Goal: Task Accomplishment & Management: Complete application form

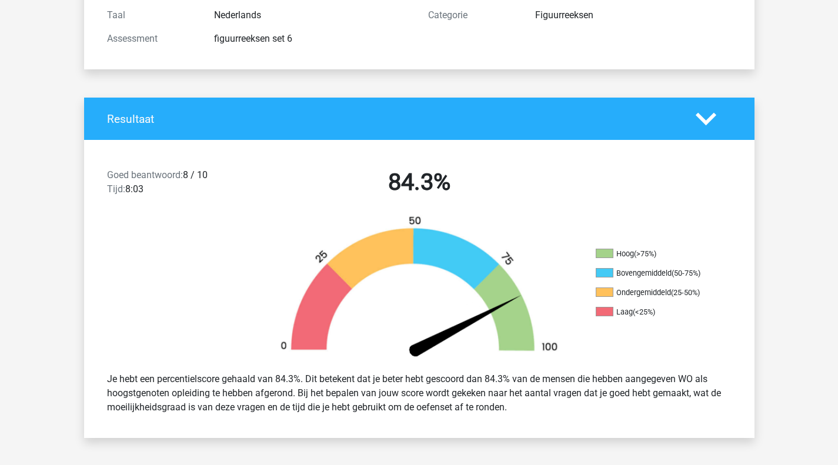
scroll to position [157, 0]
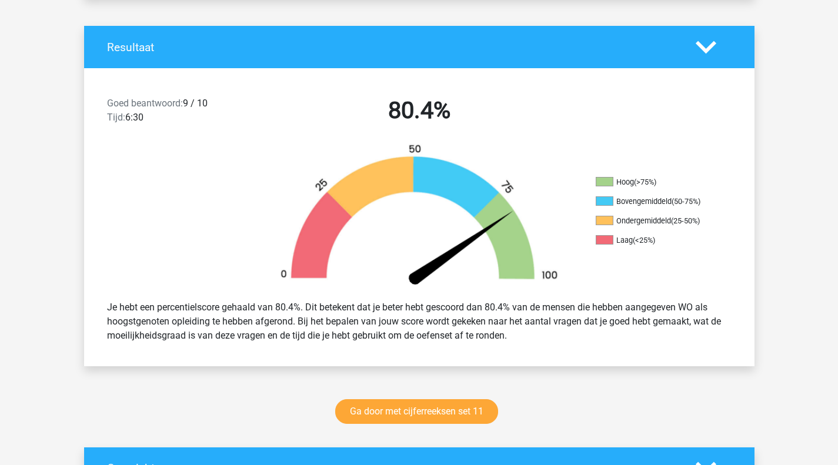
scroll to position [231, 0]
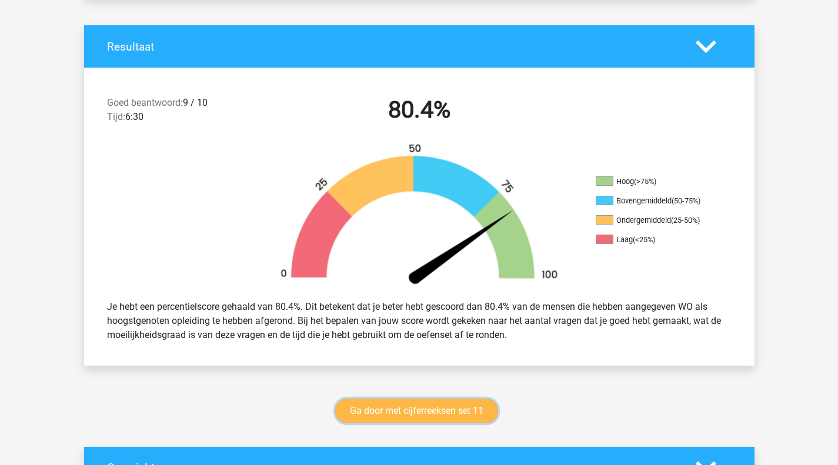
click at [460, 419] on link "Ga door met cijferreeksen set 11" at bounding box center [416, 411] width 163 height 25
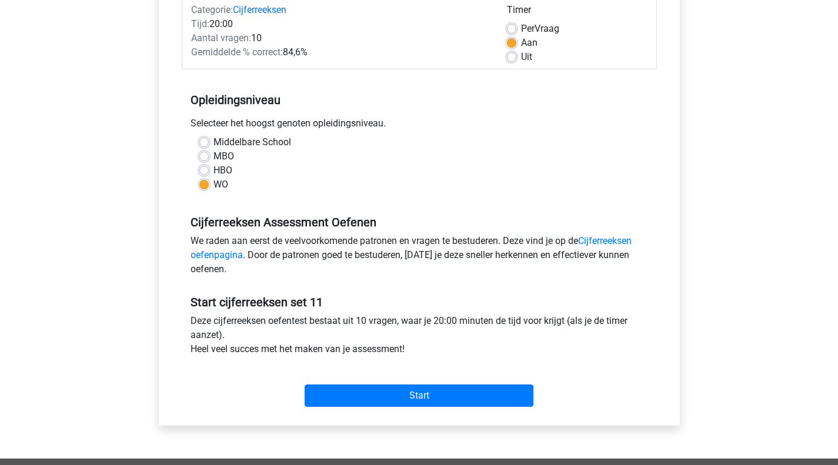
scroll to position [176, 0]
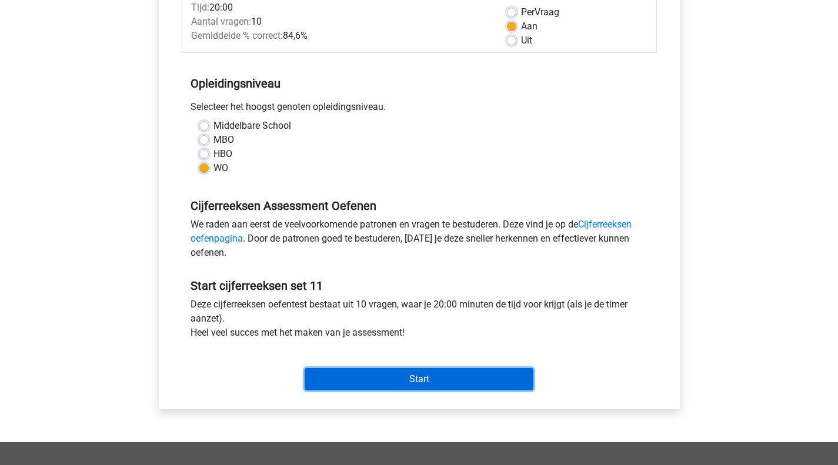
click at [368, 379] on input "Start" at bounding box center [419, 379] width 229 height 22
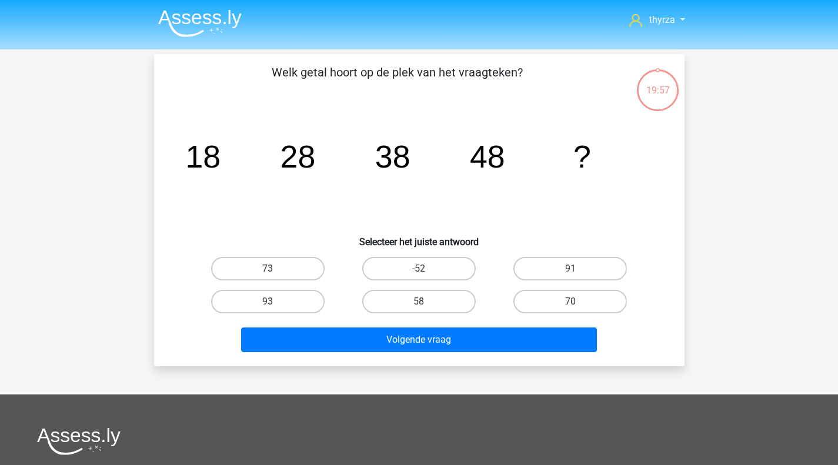
click at [424, 306] on input "58" at bounding box center [423, 306] width 8 height 8
radio input "true"
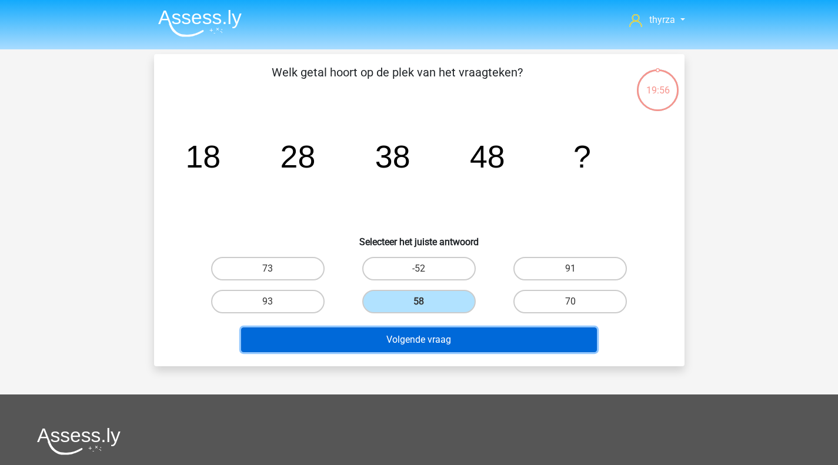
click at [413, 339] on button "Volgende vraag" at bounding box center [419, 340] width 356 height 25
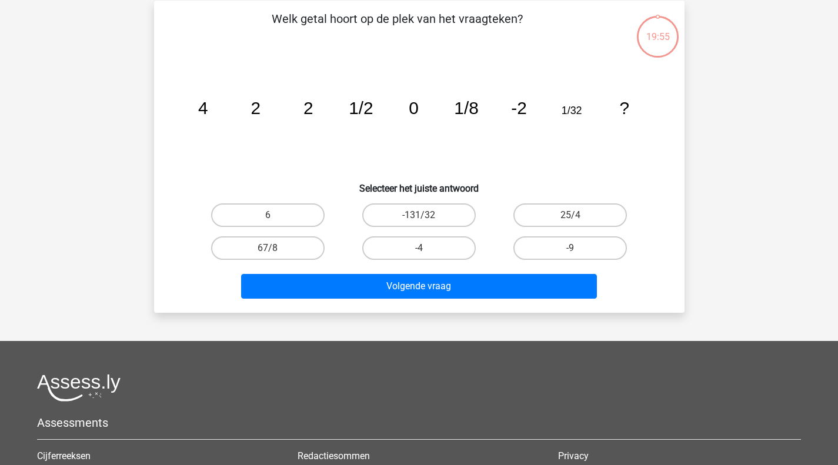
scroll to position [54, 0]
click at [454, 248] on label "-4" at bounding box center [419, 248] width 114 height 24
click at [426, 248] on input "-4" at bounding box center [423, 252] width 8 height 8
radio input "true"
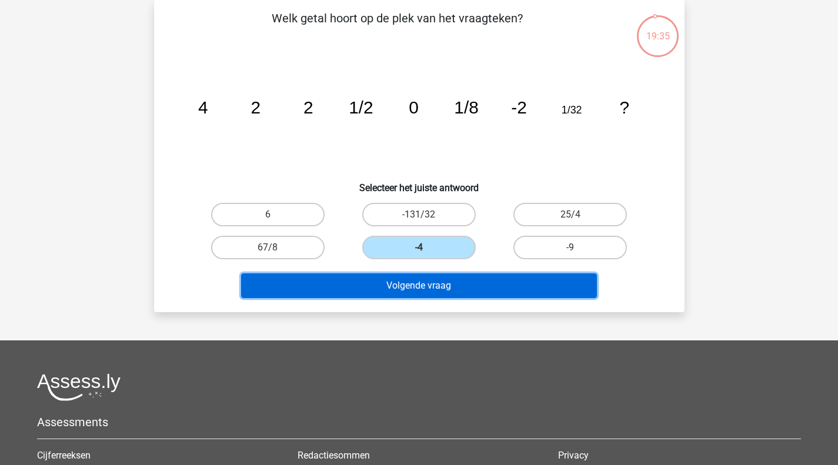
click at [442, 286] on button "Volgende vraag" at bounding box center [419, 285] width 356 height 25
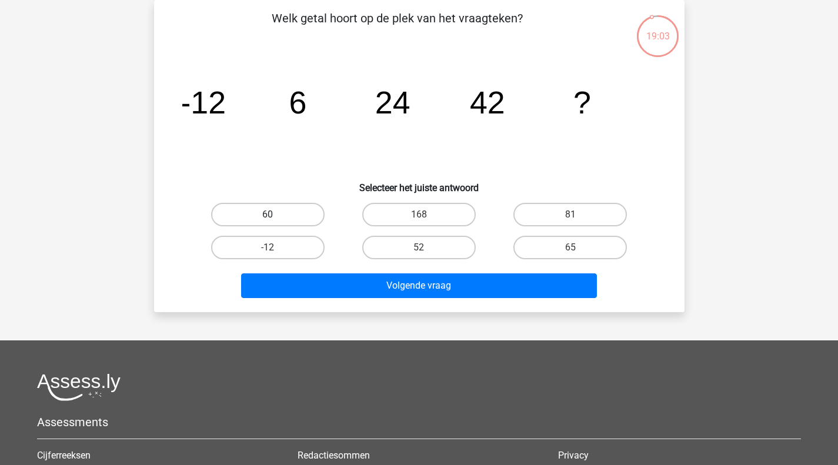
click at [235, 213] on label "60" at bounding box center [268, 215] width 114 height 24
click at [268, 215] on input "60" at bounding box center [272, 219] width 8 height 8
radio input "true"
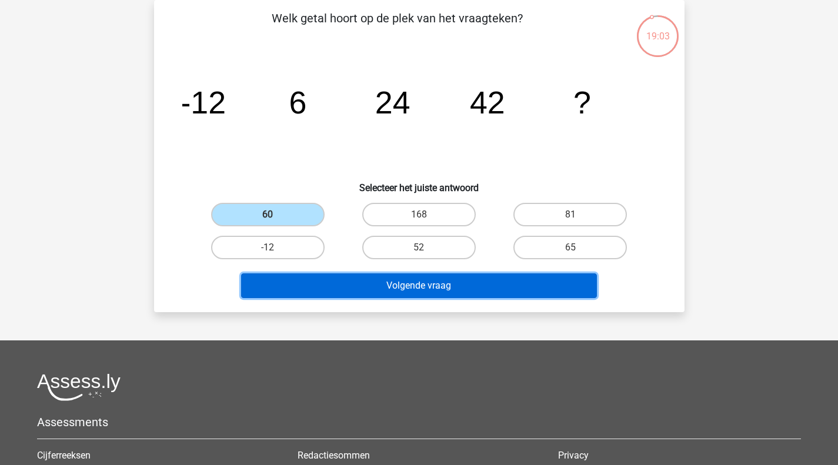
click at [338, 288] on button "Volgende vraag" at bounding box center [419, 285] width 356 height 25
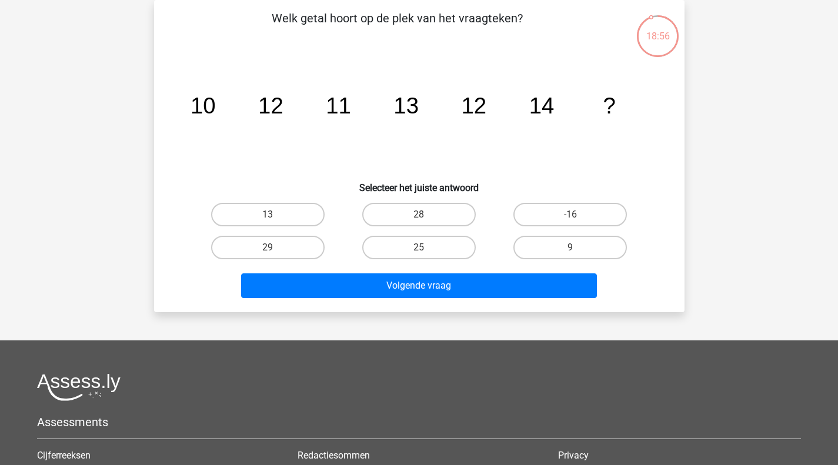
click at [268, 218] on input "13" at bounding box center [272, 219] width 8 height 8
radio input "true"
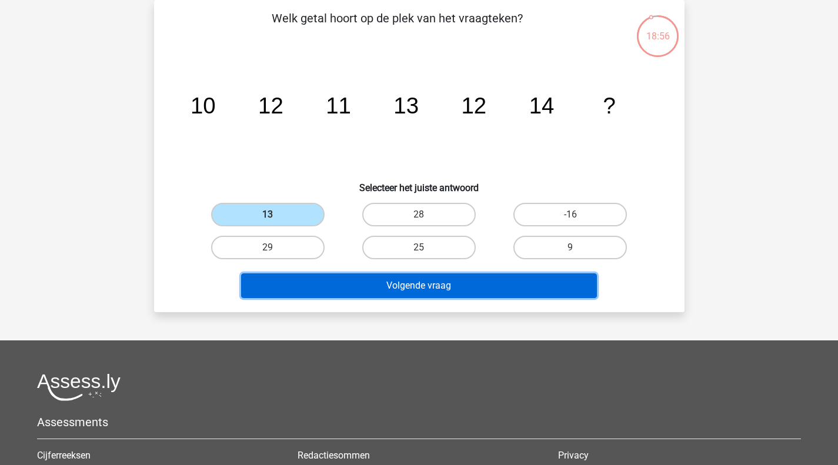
click at [354, 294] on button "Volgende vraag" at bounding box center [419, 285] width 356 height 25
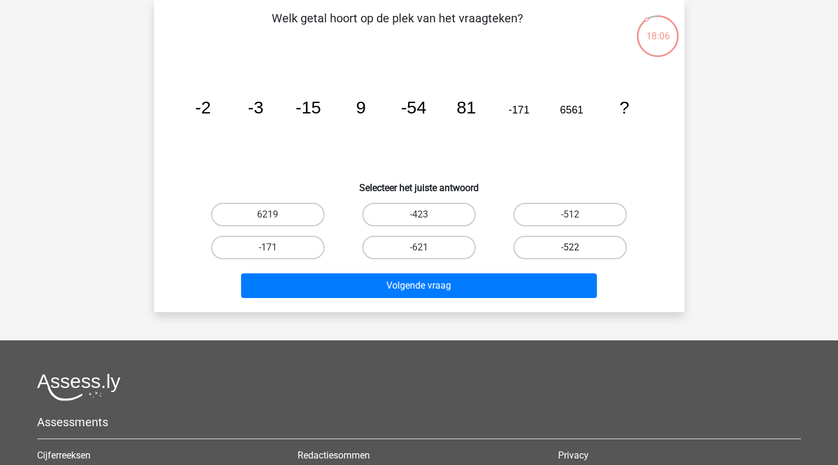
click at [568, 247] on label "-522" at bounding box center [570, 248] width 114 height 24
click at [570, 248] on input "-522" at bounding box center [574, 252] width 8 height 8
radio input "true"
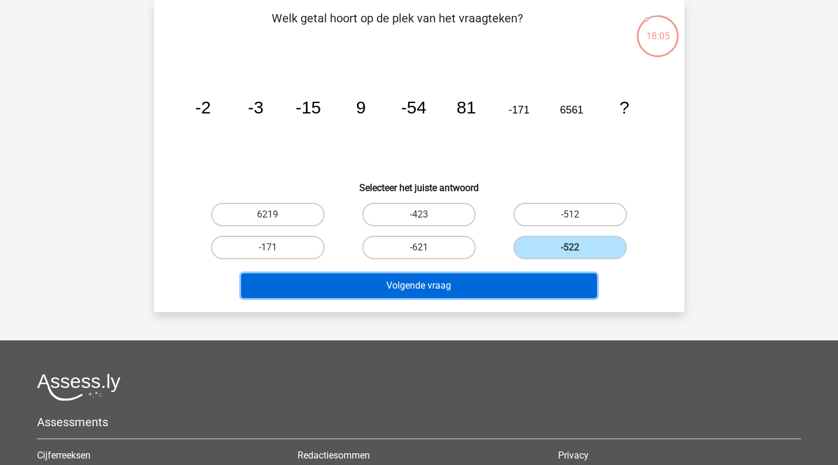
click at [502, 279] on button "Volgende vraag" at bounding box center [419, 285] width 356 height 25
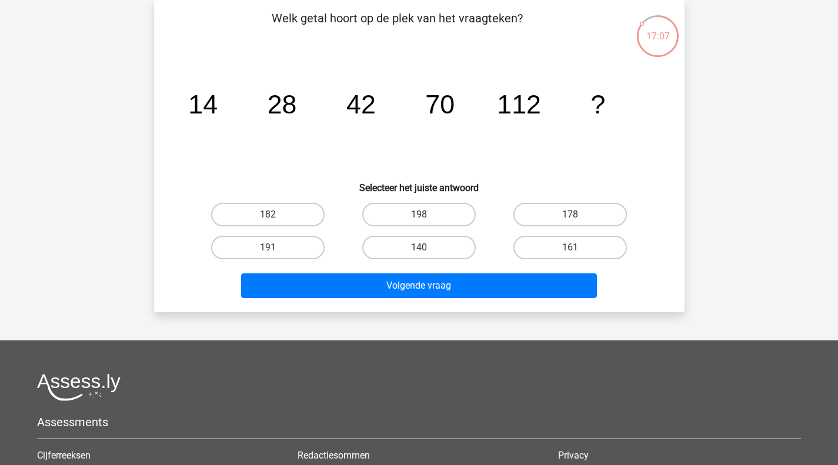
click at [260, 228] on div "182" at bounding box center [267, 214] width 151 height 33
click at [261, 223] on label "182" at bounding box center [268, 215] width 114 height 24
click at [268, 222] on input "182" at bounding box center [272, 219] width 8 height 8
radio input "true"
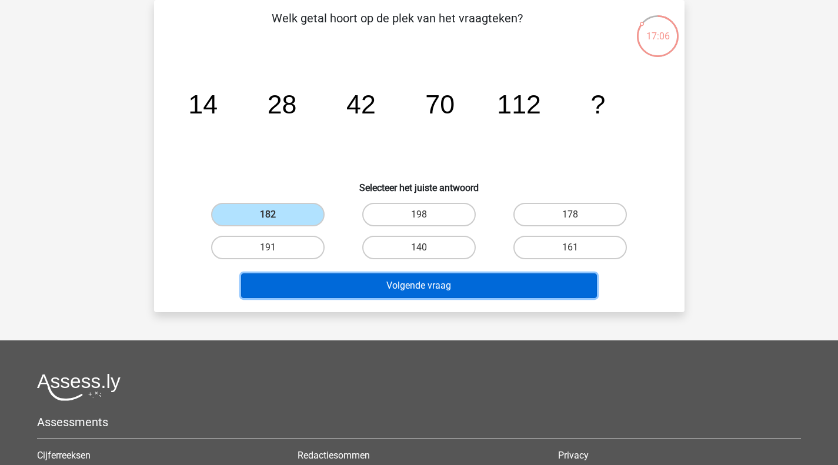
click at [351, 276] on button "Volgende vraag" at bounding box center [419, 285] width 356 height 25
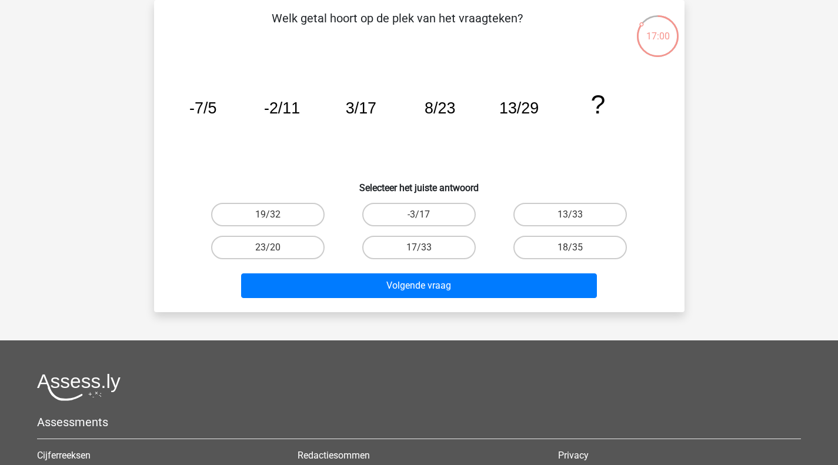
click at [535, 112] on tspan "13/29" at bounding box center [518, 108] width 39 height 18
click at [583, 241] on label "18/35" at bounding box center [570, 248] width 114 height 24
click at [578, 248] on input "18/35" at bounding box center [574, 252] width 8 height 8
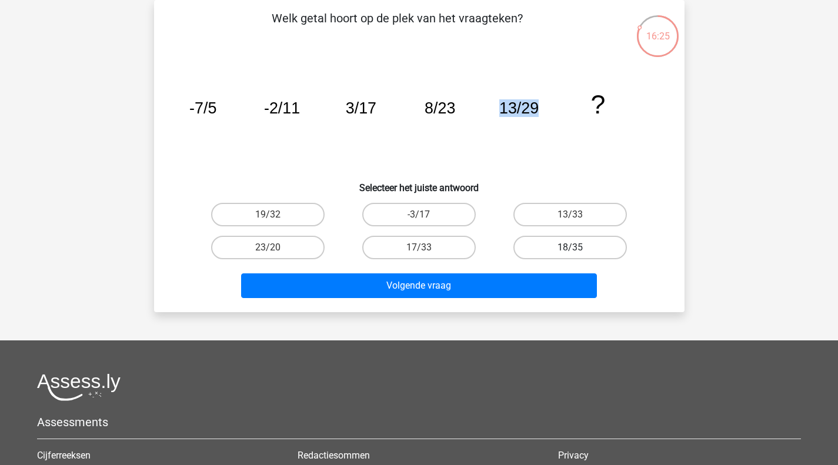
radio input "true"
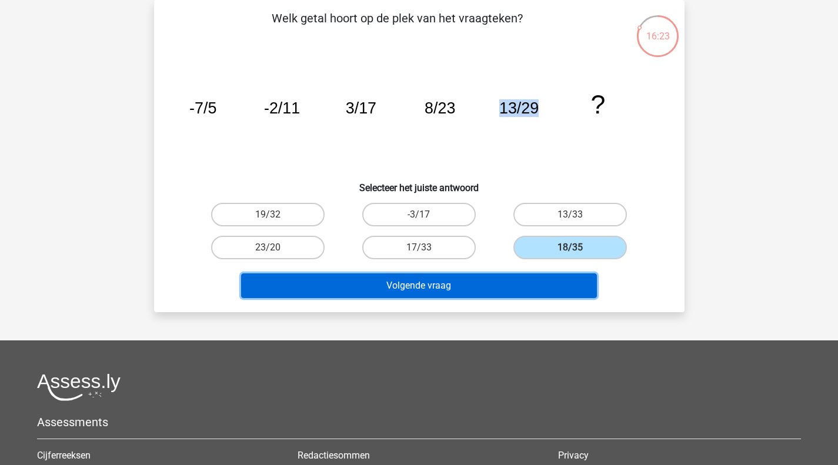
click at [490, 282] on button "Volgende vraag" at bounding box center [419, 285] width 356 height 25
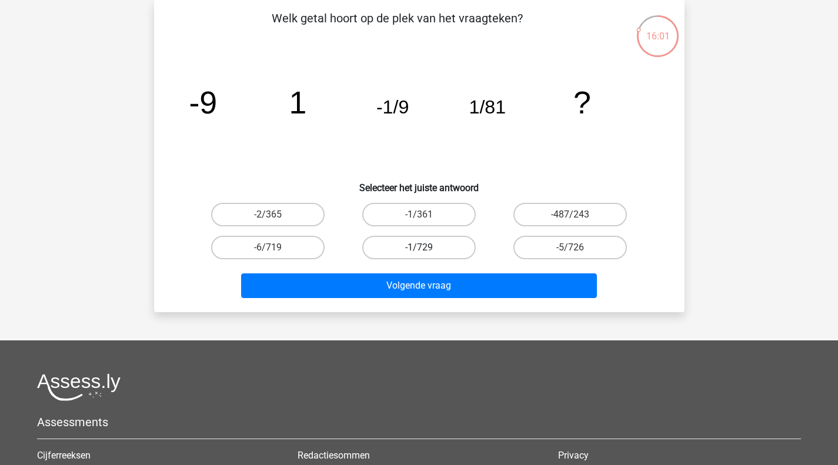
click at [413, 245] on label "-1/729" at bounding box center [419, 248] width 114 height 24
click at [419, 248] on input "-1/729" at bounding box center [423, 252] width 8 height 8
radio input "true"
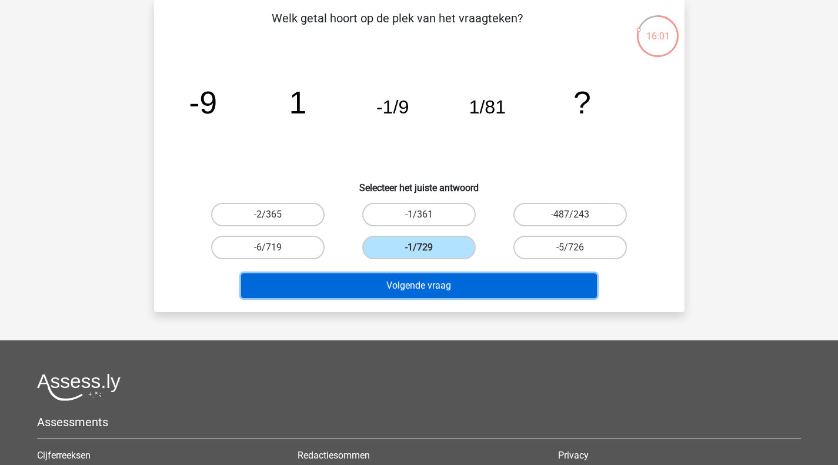
click at [415, 284] on button "Volgende vraag" at bounding box center [419, 285] width 356 height 25
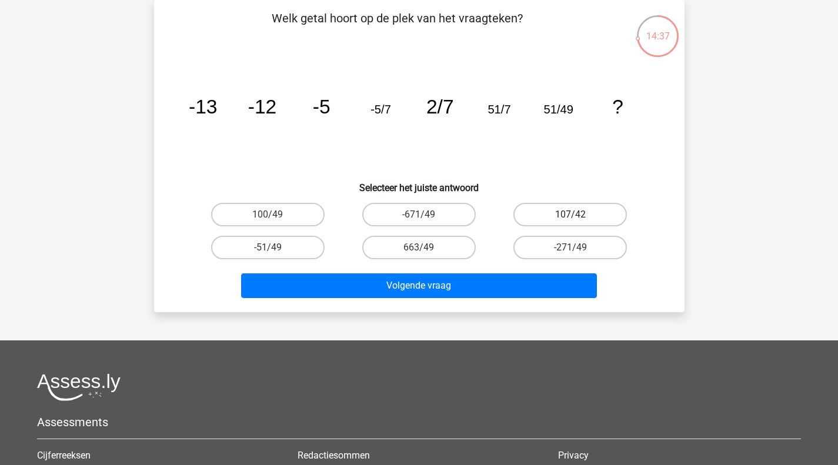
click at [598, 216] on label "107/42" at bounding box center [570, 215] width 114 height 24
click at [578, 216] on input "107/42" at bounding box center [574, 219] width 8 height 8
radio input "true"
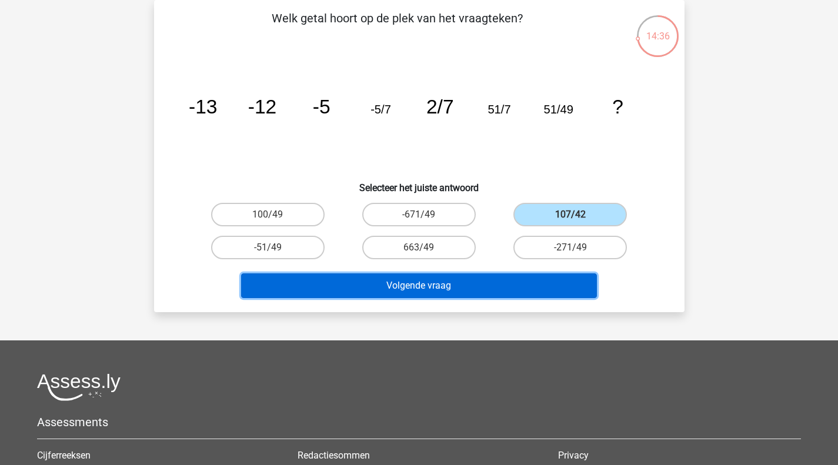
click at [409, 276] on button "Volgende vraag" at bounding box center [419, 285] width 356 height 25
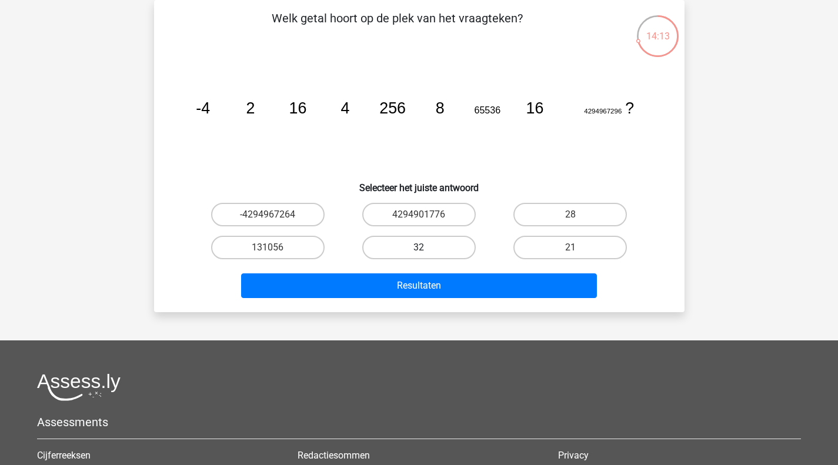
drag, startPoint x: 412, startPoint y: 243, endPoint x: 409, endPoint y: 285, distance: 41.9
click at [412, 244] on label "32" at bounding box center [419, 248] width 114 height 24
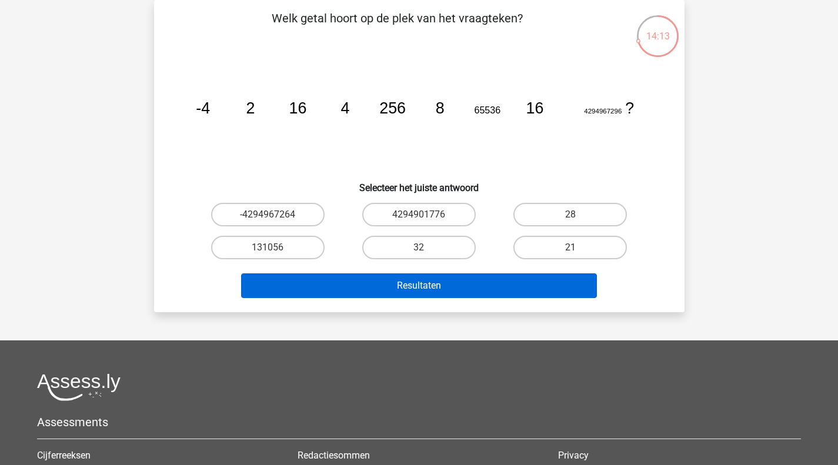
click at [419, 248] on input "32" at bounding box center [423, 252] width 8 height 8
radio input "true"
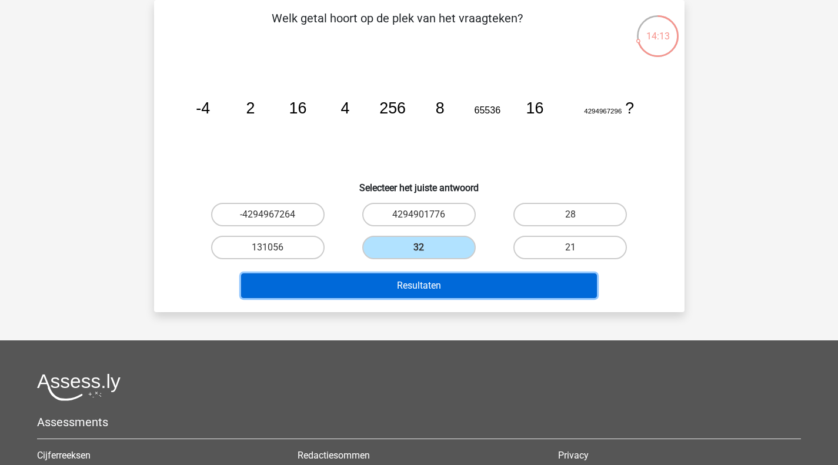
click at [409, 285] on button "Resultaten" at bounding box center [419, 285] width 356 height 25
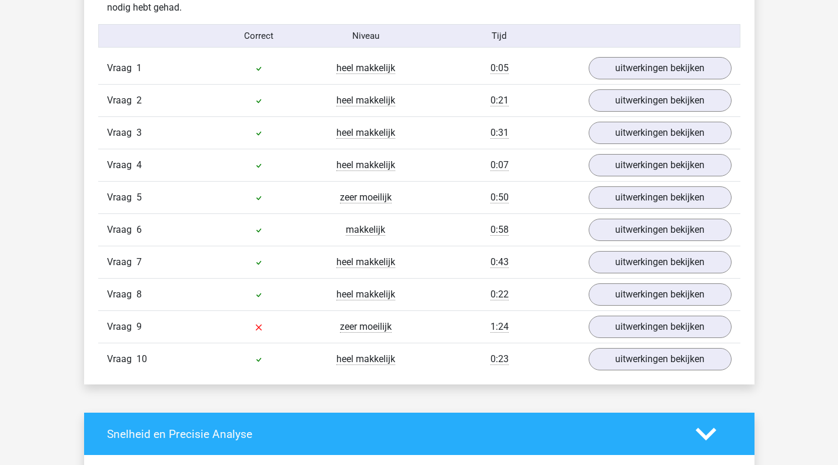
scroll to position [765, 0]
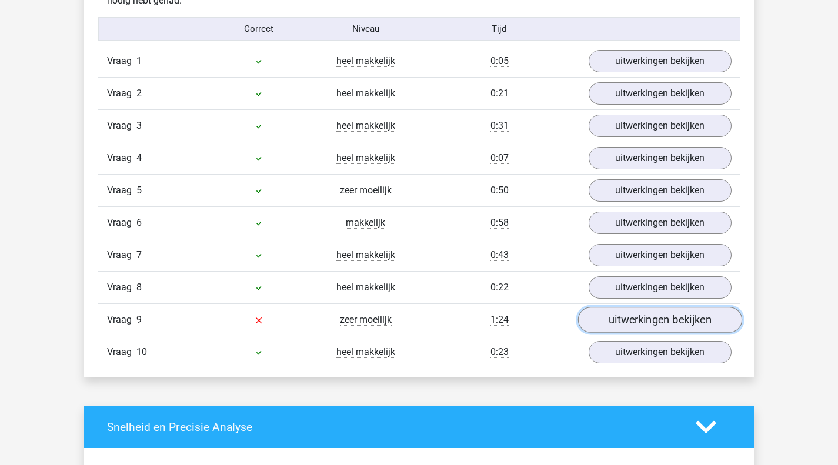
click at [640, 322] on link "uitwerkingen bekijken" at bounding box center [660, 321] width 164 height 26
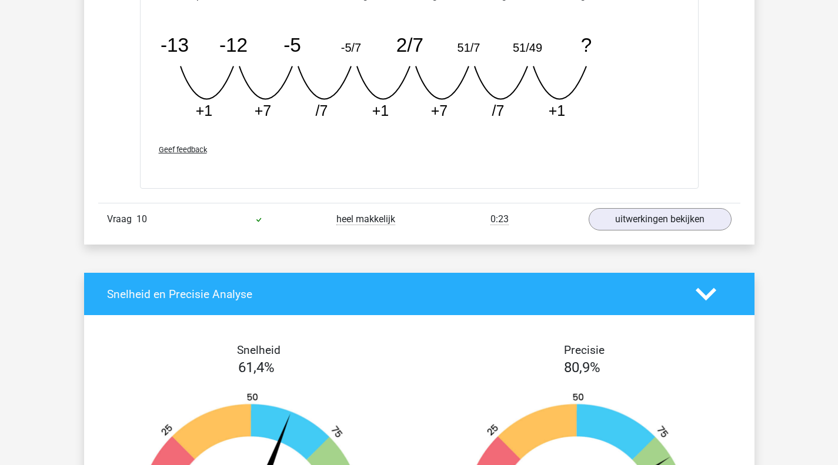
scroll to position [1647, 0]
